Goal: Find specific page/section: Find specific page/section

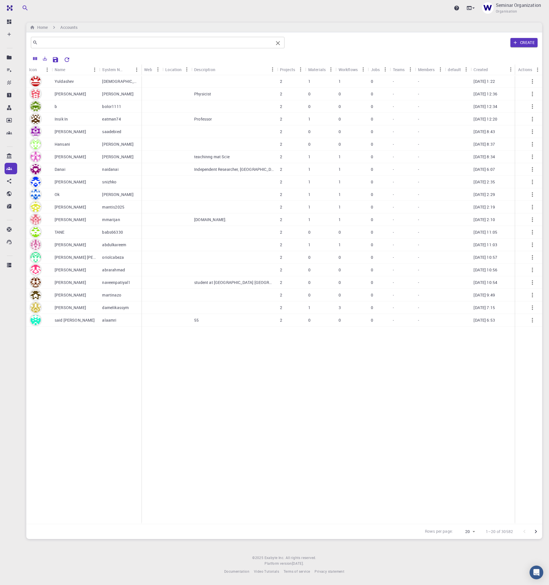
click at [170, 39] on input "text" at bounding box center [156, 43] width 236 height 8
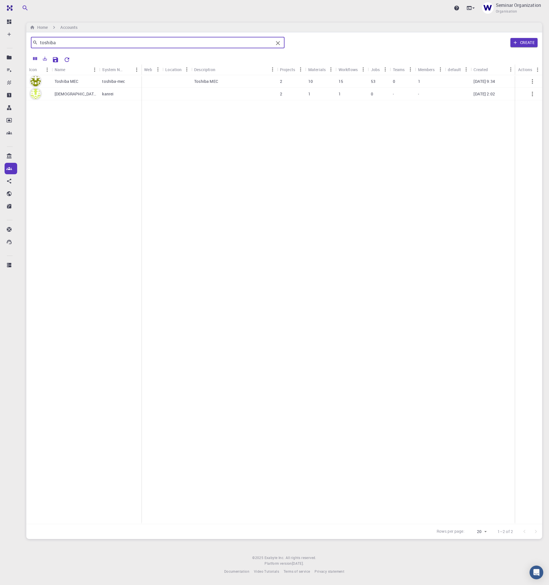
type input "toshiba"
click at [30, 57] on div at bounding box center [284, 58] width 510 height 11
click at [31, 56] on button "Columns" at bounding box center [35, 58] width 10 height 9
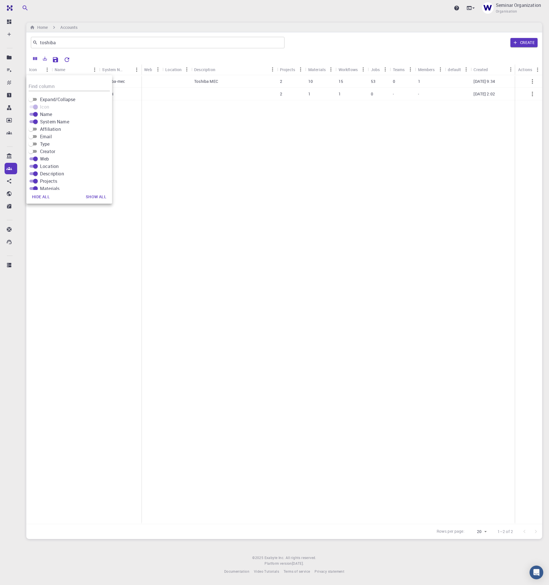
click at [43, 252] on div "Toshiba MEC toshiba-mec [DEMOGRAPHIC_DATA]例信貴 kanrei" at bounding box center [83, 299] width 115 height 449
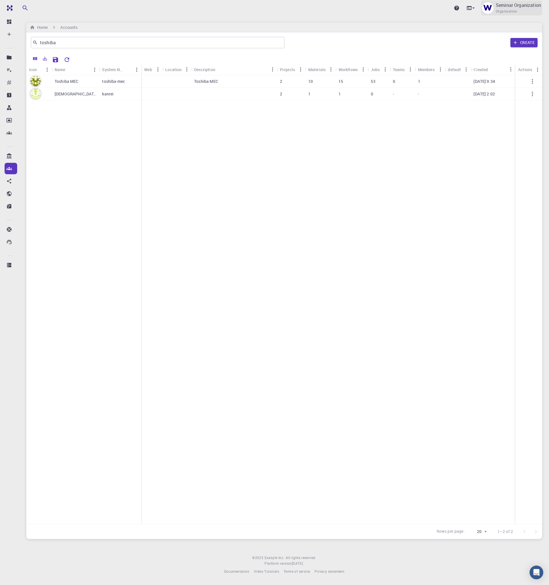
click at [521, 11] on div "Seminar Organization Organisation" at bounding box center [518, 8] width 45 height 13
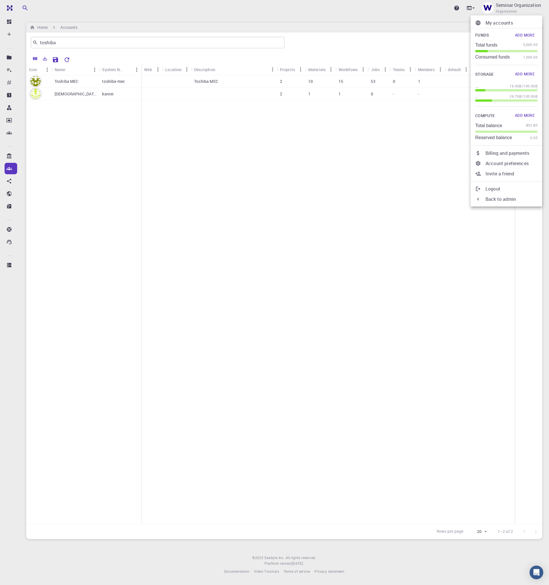
click at [498, 199] on p "Back to admin" at bounding box center [511, 199] width 52 height 7
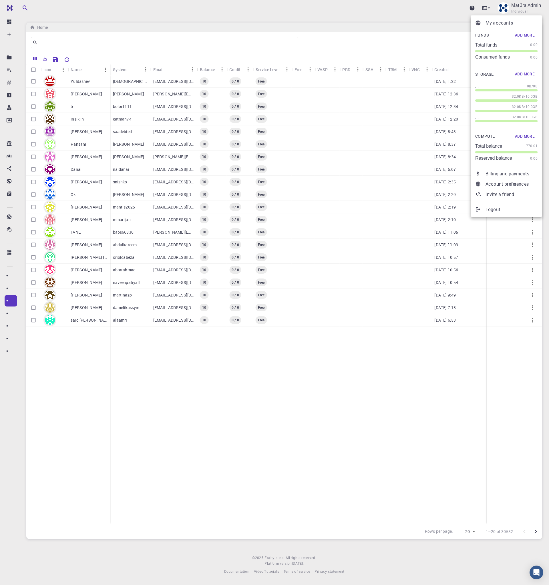
click at [515, 8] on div at bounding box center [274, 292] width 549 height 585
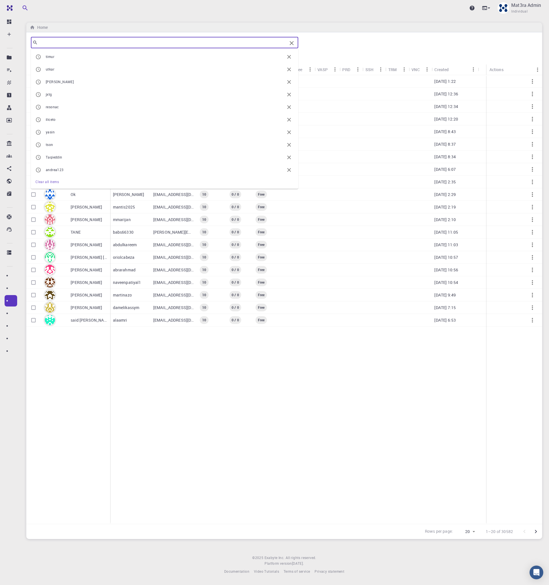
click at [105, 41] on input "text" at bounding box center [162, 43] width 249 height 8
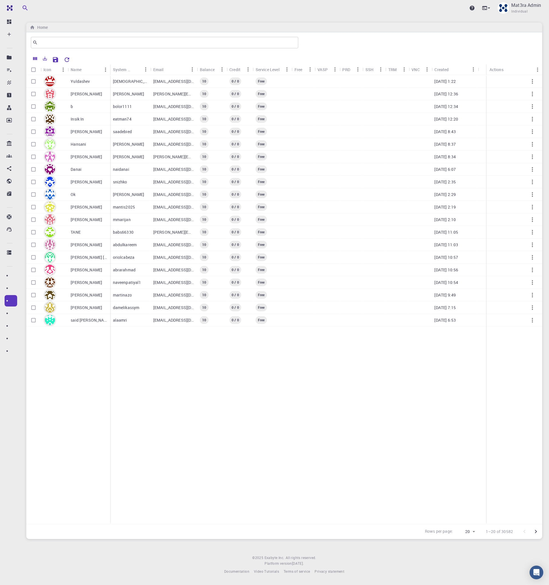
click at [41, 402] on div "Yuldashev [PERSON_NAME] b [PERSON_NAME] In [PERSON_NAME] [PERSON_NAME] [PERSON_…" at bounding box center [68, 299] width 84 height 449
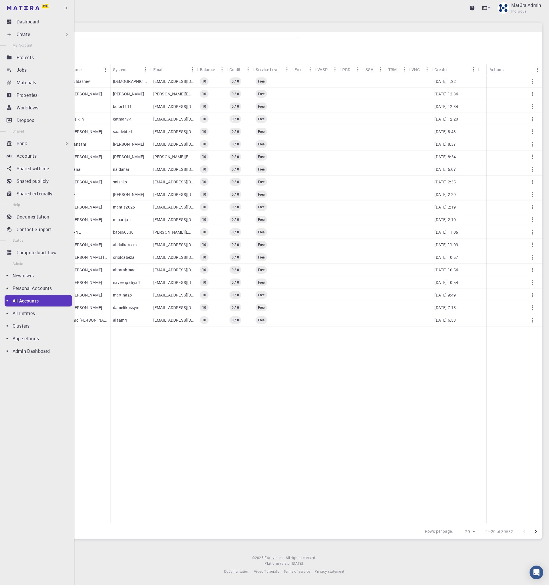
click at [31, 300] on p "All Accounts" at bounding box center [26, 301] width 26 height 7
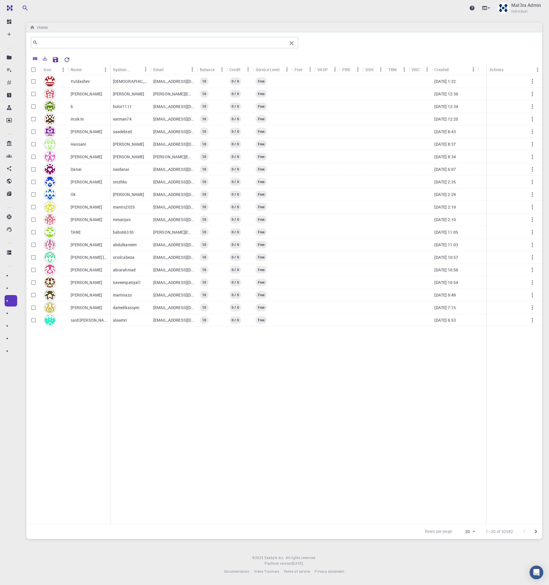
click at [146, 40] on input "text" at bounding box center [162, 43] width 249 height 8
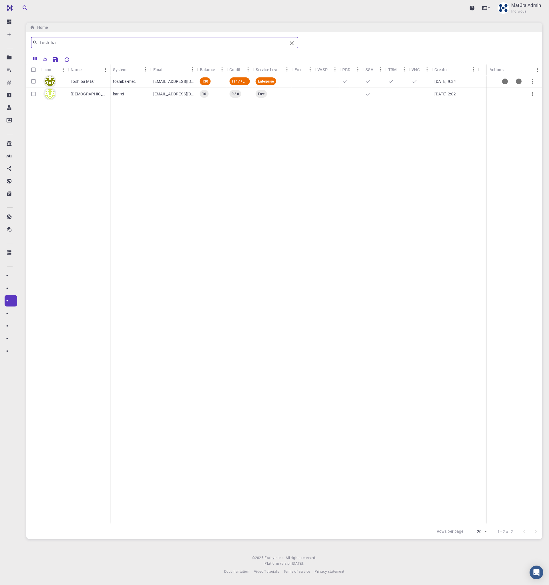
type input "toshiba"
click at [94, 78] on div "Toshiba MEC" at bounding box center [89, 81] width 42 height 13
